Goal: Task Accomplishment & Management: Use online tool/utility

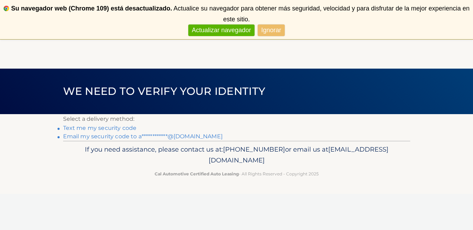
click at [86, 136] on link "**********" at bounding box center [142, 136] width 159 height 7
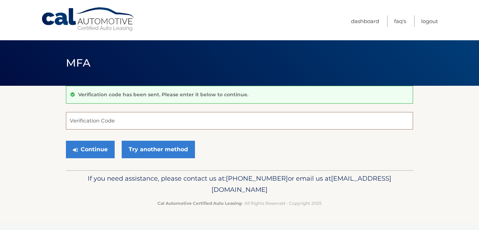
click at [123, 120] on input "Verification Code" at bounding box center [239, 121] width 347 height 18
type input "875178"
click at [66, 141] on button "Continue" at bounding box center [90, 150] width 49 height 18
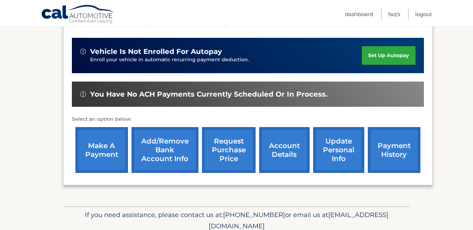
scroll to position [163, 0]
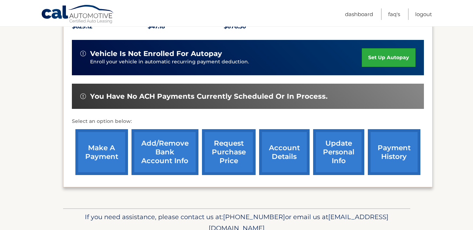
click at [90, 149] on link "make a payment" at bounding box center [101, 152] width 53 height 46
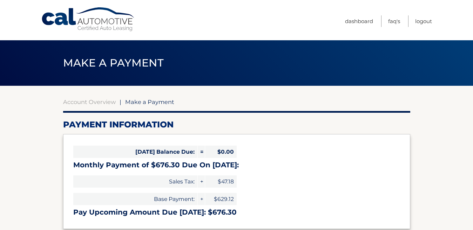
select select "NTU4ZTc3ZTMtOTY1OS00YTVkLTk1ODQtN2MyMTE3YmI5ZjBk"
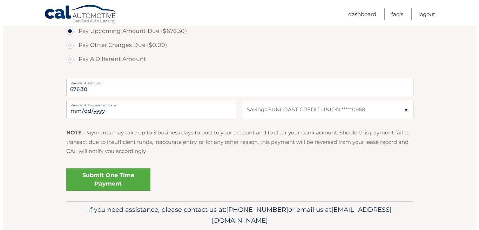
scroll to position [259, 0]
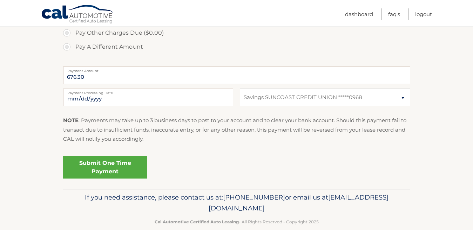
click at [135, 160] on link "Submit One Time Payment" at bounding box center [105, 167] width 84 height 22
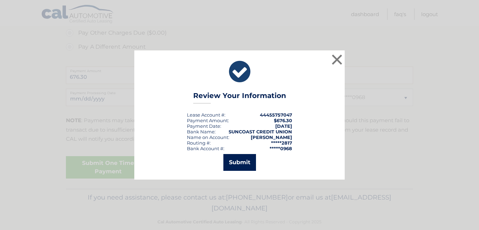
click at [240, 161] on button "Submit" at bounding box center [239, 162] width 33 height 17
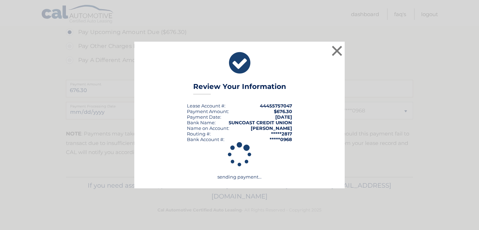
scroll to position [245, 0]
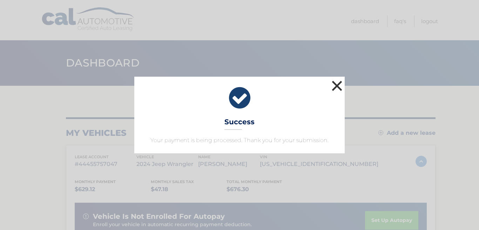
click at [338, 85] on button "×" at bounding box center [337, 86] width 14 height 14
